Goal: Task Accomplishment & Management: Manage account settings

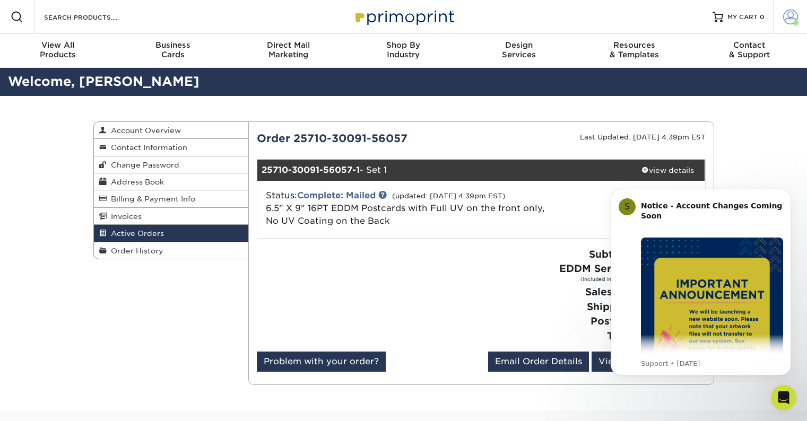
click at [793, 12] on span at bounding box center [790, 17] width 15 height 15
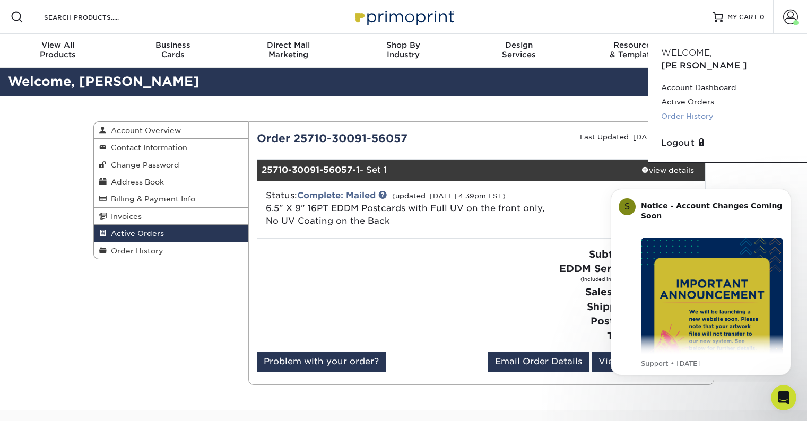
click at [697, 109] on link "Order History" at bounding box center [727, 116] width 133 height 14
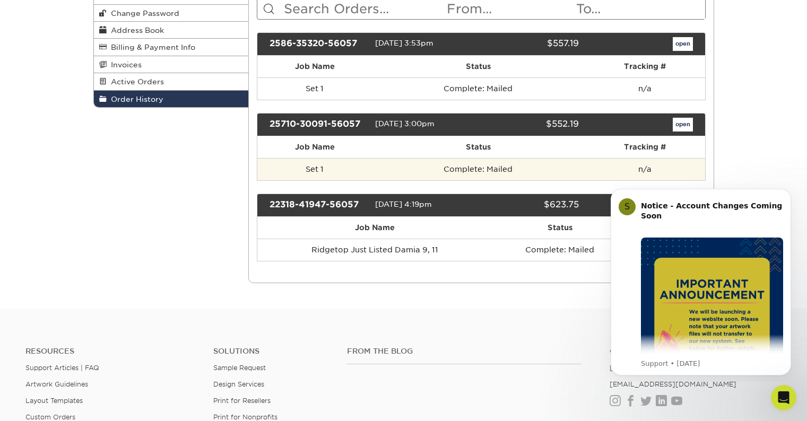
click at [342, 168] on td "Set 1" at bounding box center [314, 169] width 115 height 22
click at [470, 171] on td "Complete: Mailed" at bounding box center [478, 169] width 212 height 22
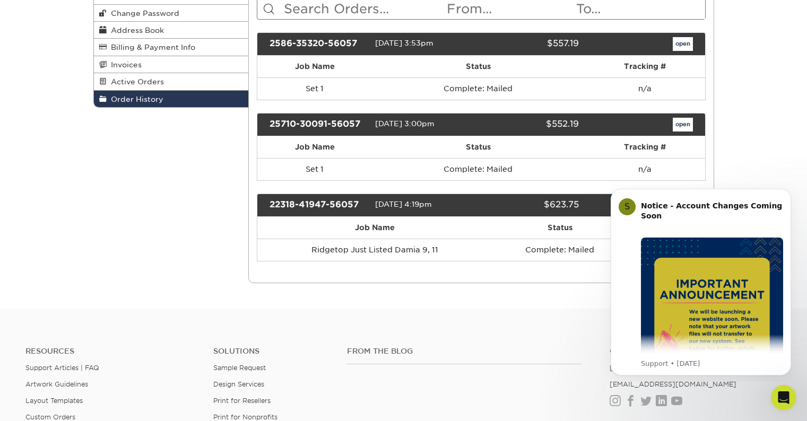
click at [363, 119] on div "25710-30091-56057" at bounding box center [319, 125] width 114 height 14
click at [334, 121] on div "25710-30091-56057" at bounding box center [319, 125] width 114 height 14
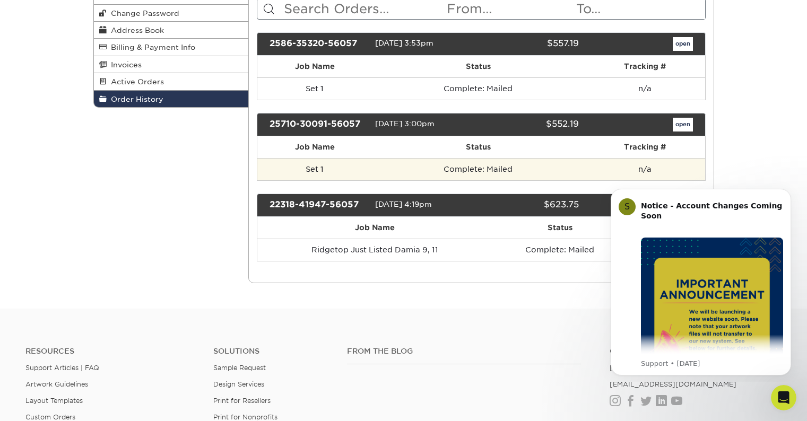
click at [298, 172] on td "Set 1" at bounding box center [314, 169] width 115 height 22
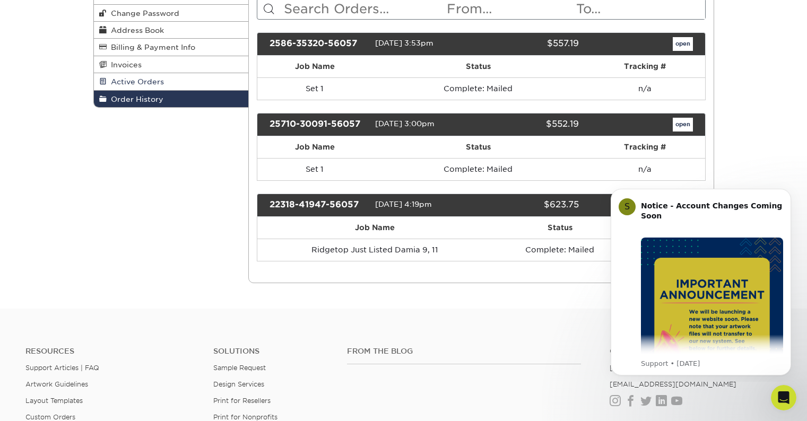
click at [201, 82] on link "Active Orders" at bounding box center [171, 81] width 155 height 17
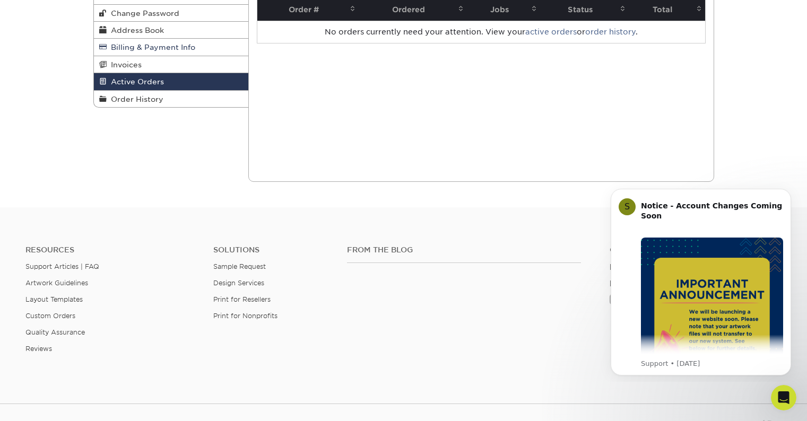
click at [186, 51] on span "Billing & Payment Info" at bounding box center [151, 47] width 89 height 8
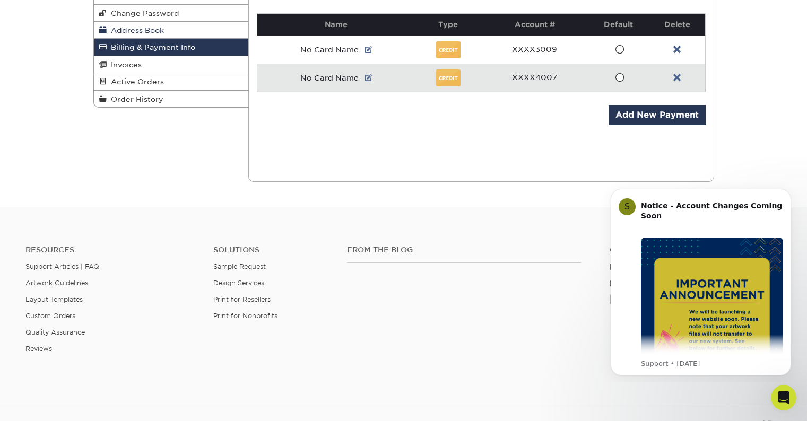
click at [182, 31] on link "Address Book" at bounding box center [171, 30] width 155 height 17
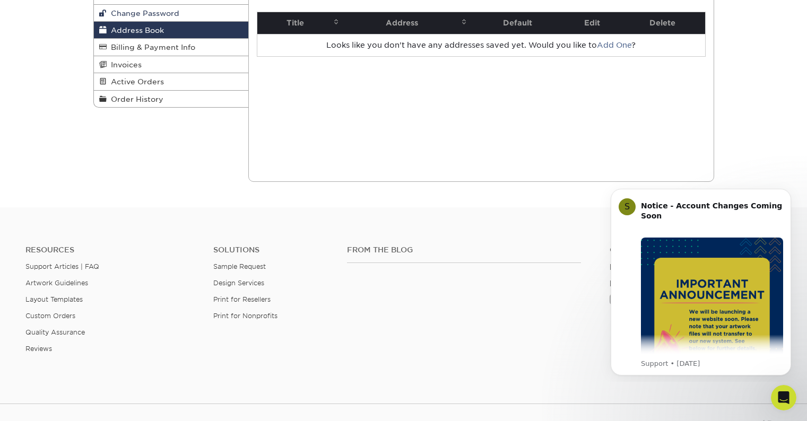
click at [188, 14] on link "Change Password" at bounding box center [171, 13] width 155 height 17
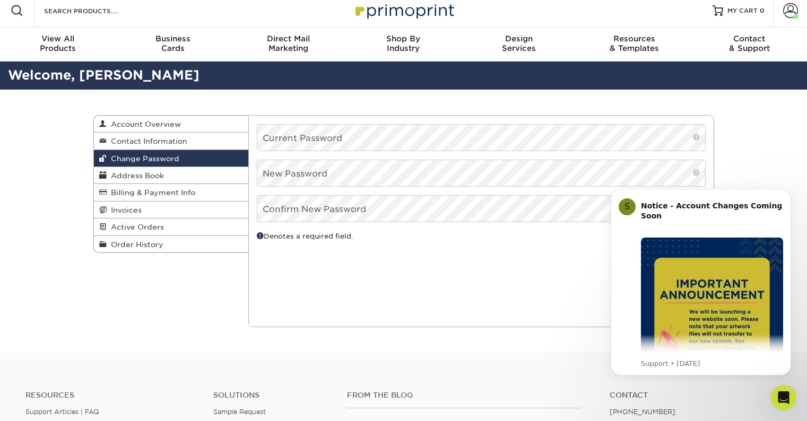
scroll to position [8, 0]
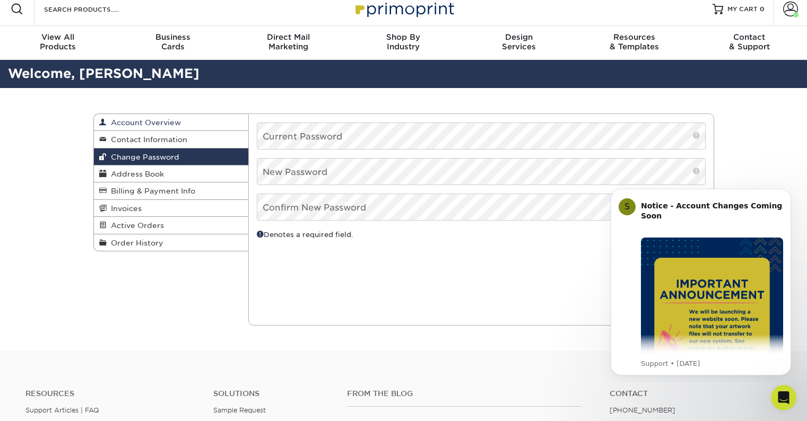
click at [161, 123] on span "Account Overview" at bounding box center [144, 122] width 74 height 8
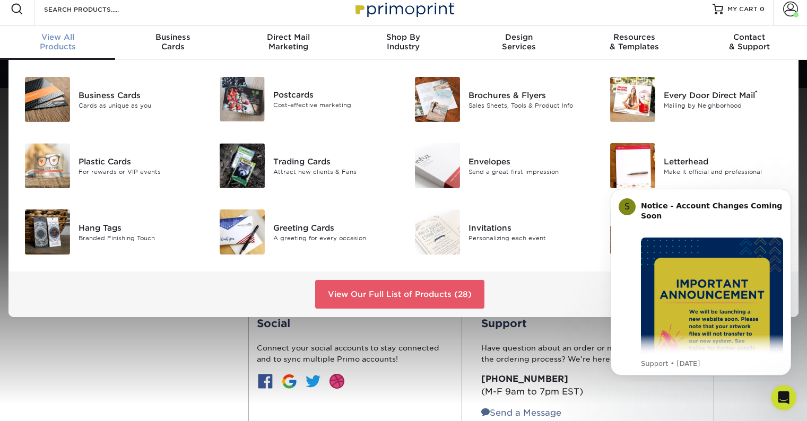
click at [72, 45] on div "View All Products" at bounding box center [57, 41] width 115 height 19
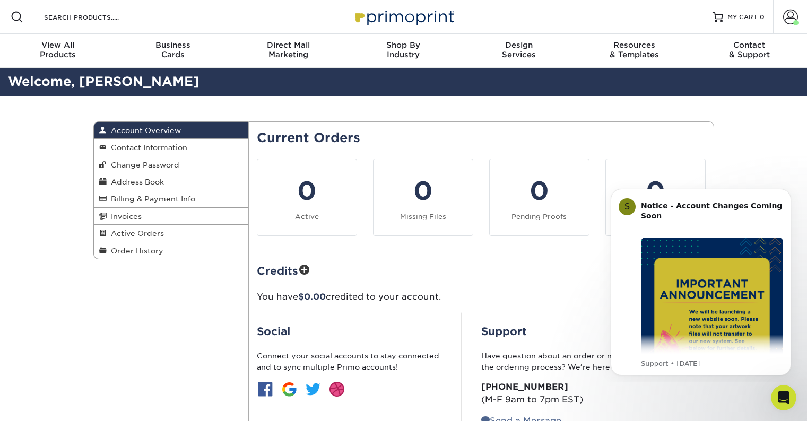
click at [186, 335] on div "Account Overview Account Overview Contact Information Change Password Address B…" at bounding box center [403, 296] width 637 height 400
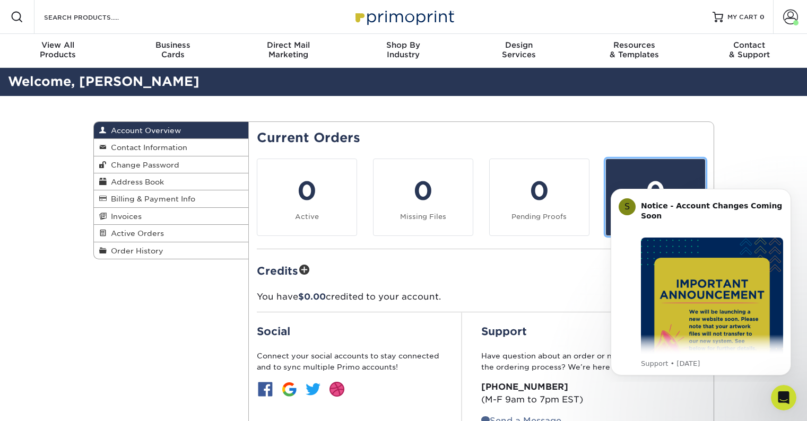
click at [645, 173] on div "0" at bounding box center [655, 191] width 87 height 38
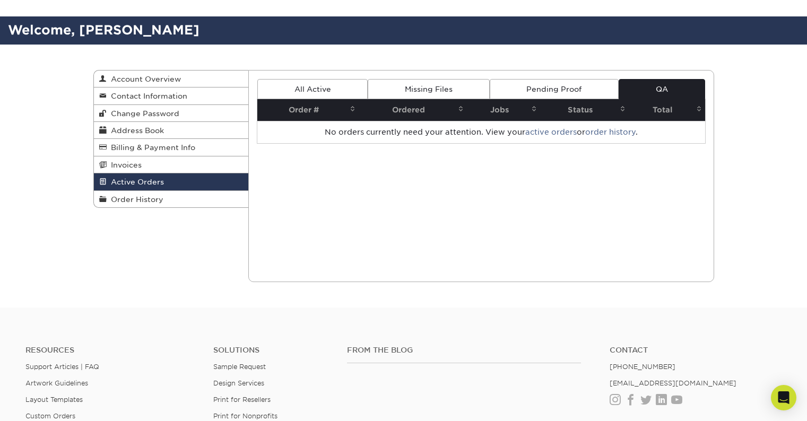
scroll to position [68, 0]
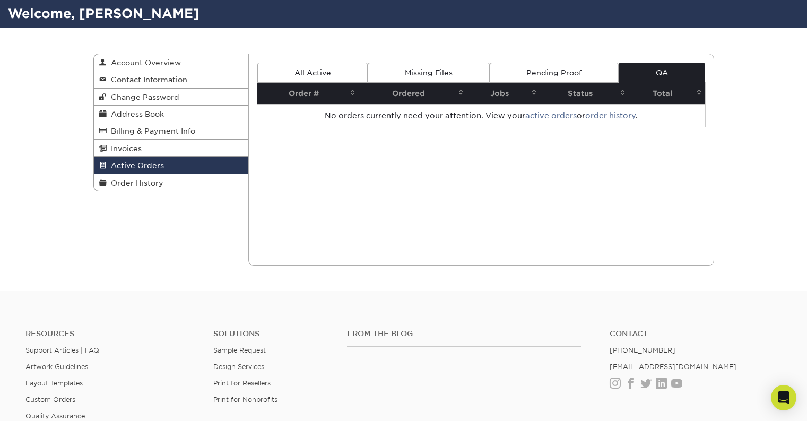
click at [577, 65] on link "Pending Proof" at bounding box center [554, 73] width 129 height 20
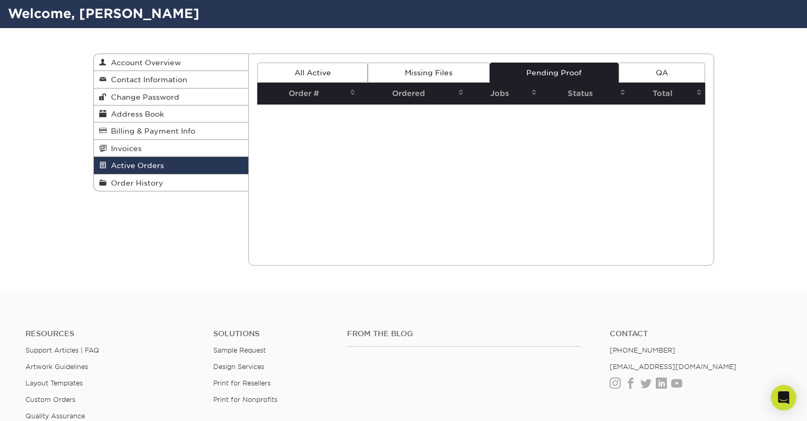
click at [454, 75] on link "Missing Files" at bounding box center [429, 73] width 122 height 20
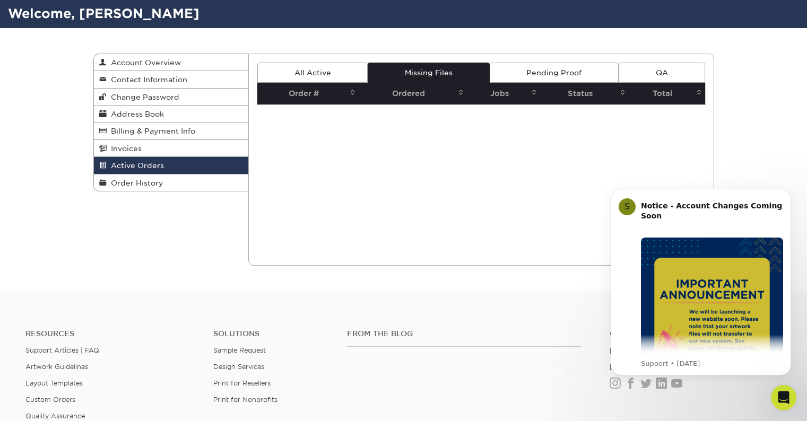
scroll to position [0, 0]
click at [342, 79] on link "All Active" at bounding box center [312, 73] width 110 height 20
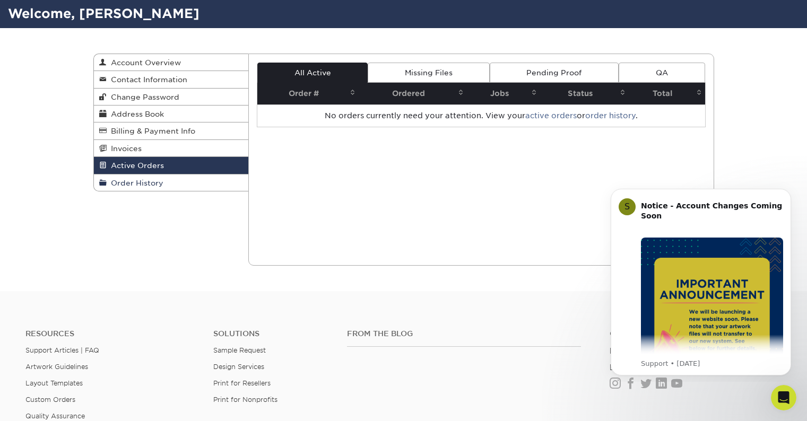
click at [153, 183] on span "Order History" at bounding box center [135, 183] width 57 height 8
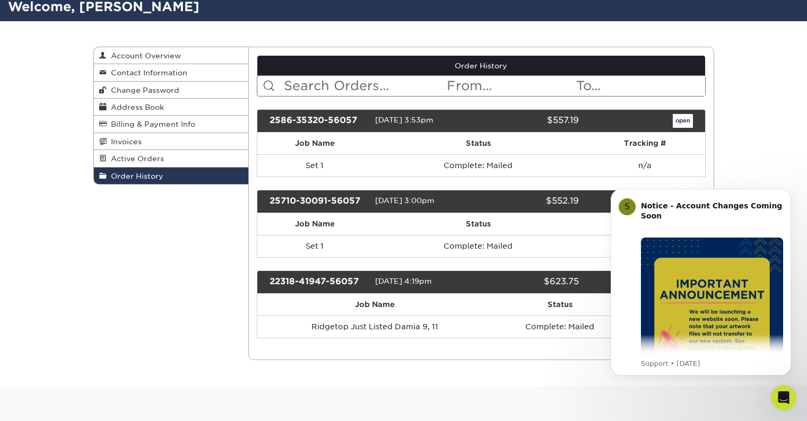
scroll to position [76, 0]
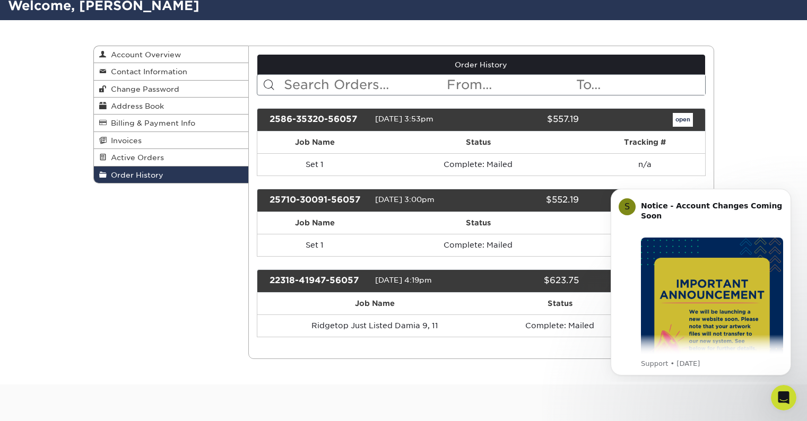
click at [493, 70] on link "Order History" at bounding box center [481, 65] width 448 height 20
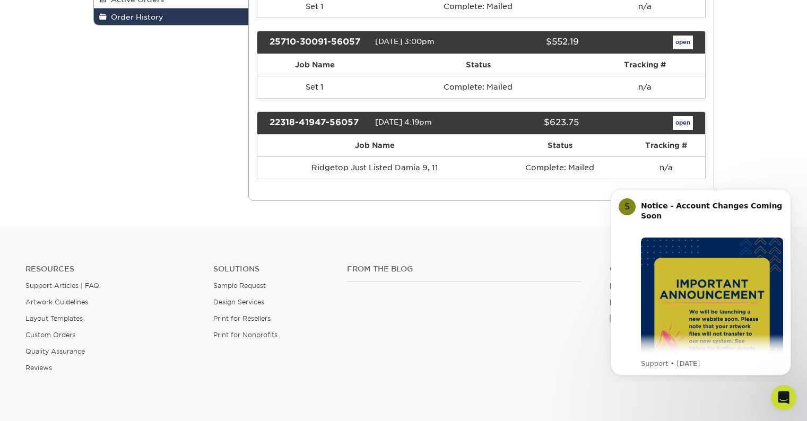
scroll to position [232, 0]
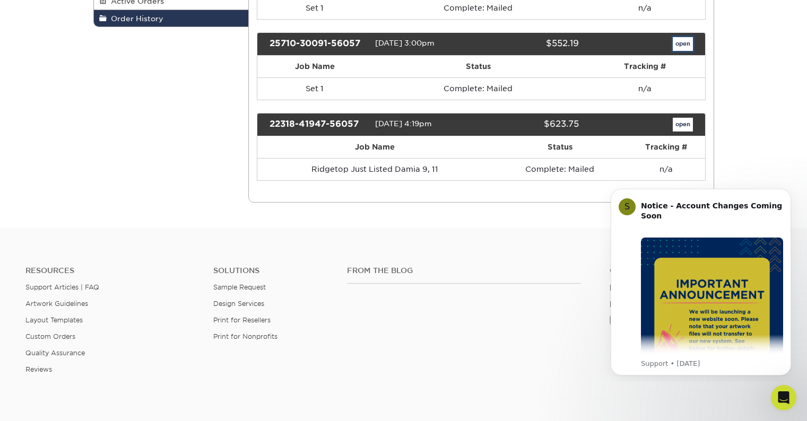
click at [689, 39] on link "open" at bounding box center [683, 44] width 20 height 14
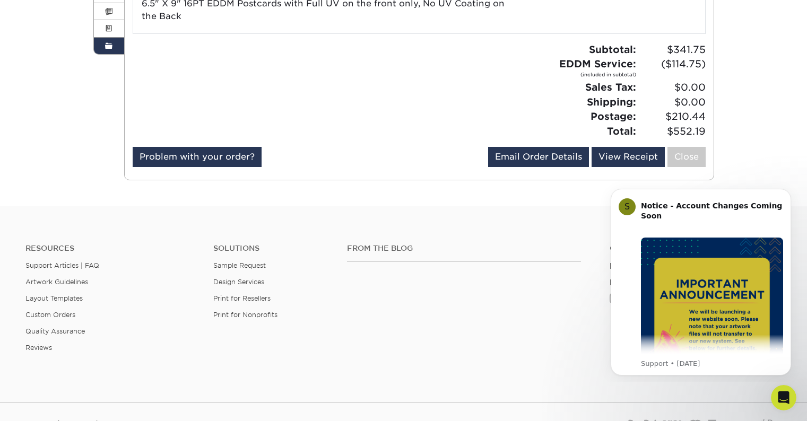
scroll to position [205, 0]
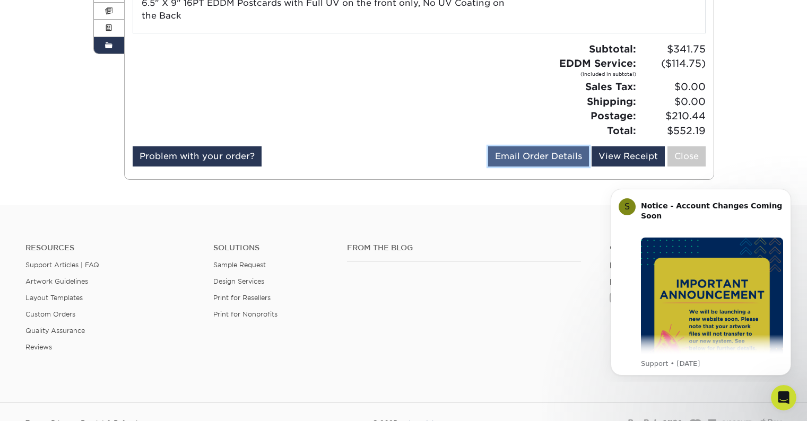
click at [538, 161] on link "Email Order Details" at bounding box center [538, 156] width 101 height 20
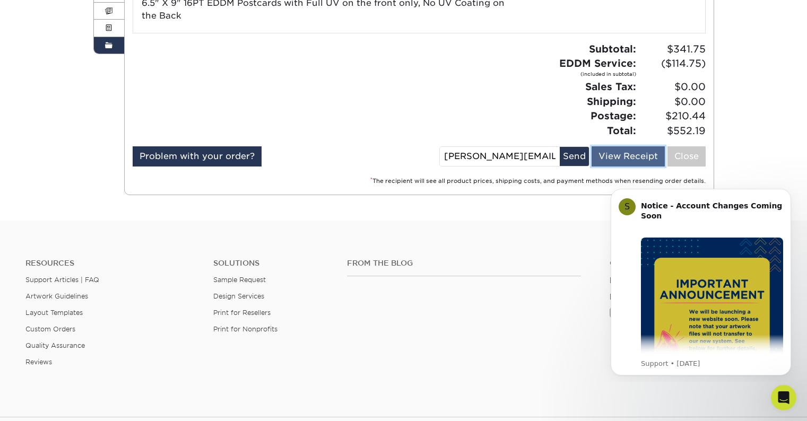
click at [626, 154] on link "View Receipt" at bounding box center [628, 156] width 73 height 20
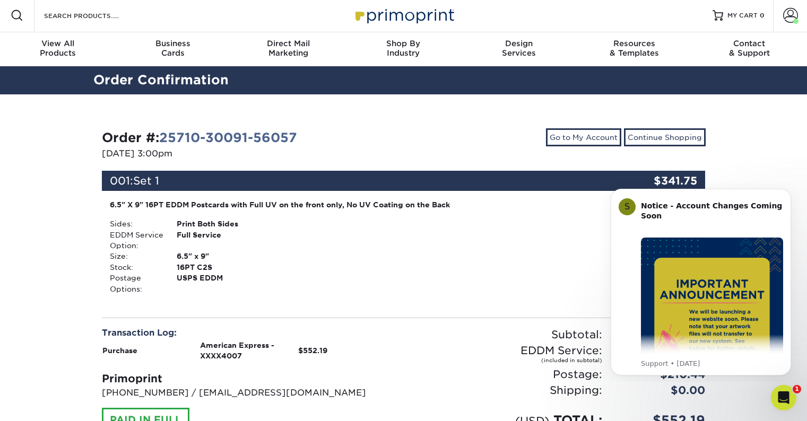
scroll to position [1, 0]
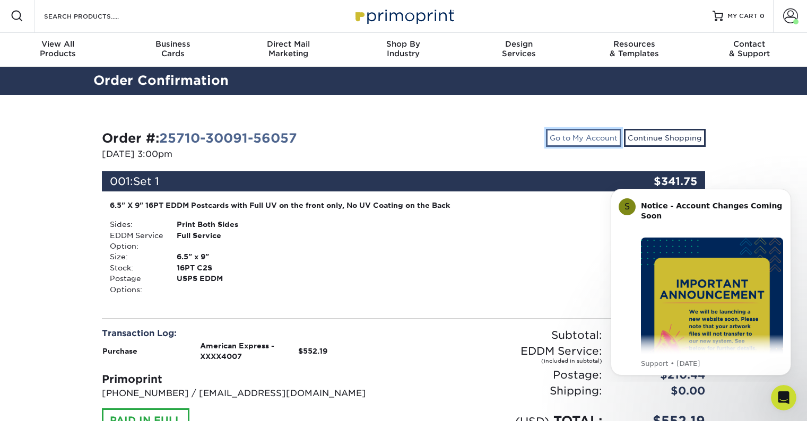
click at [598, 135] on link "Go to My Account" at bounding box center [583, 138] width 75 height 18
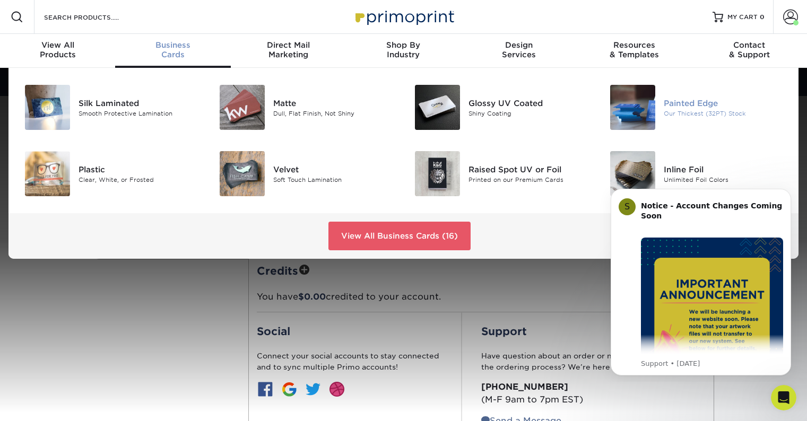
click at [643, 117] on img at bounding box center [632, 107] width 45 height 45
